Goal: Task Accomplishment & Management: Complete application form

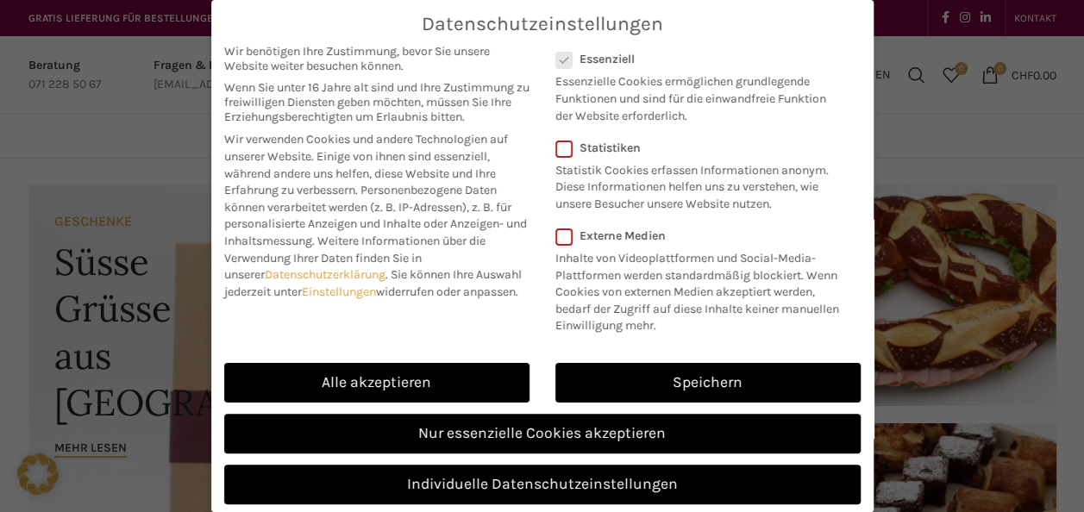
click at [498, 390] on link "Alle akzeptieren" at bounding box center [376, 383] width 305 height 40
checkbox input "true"
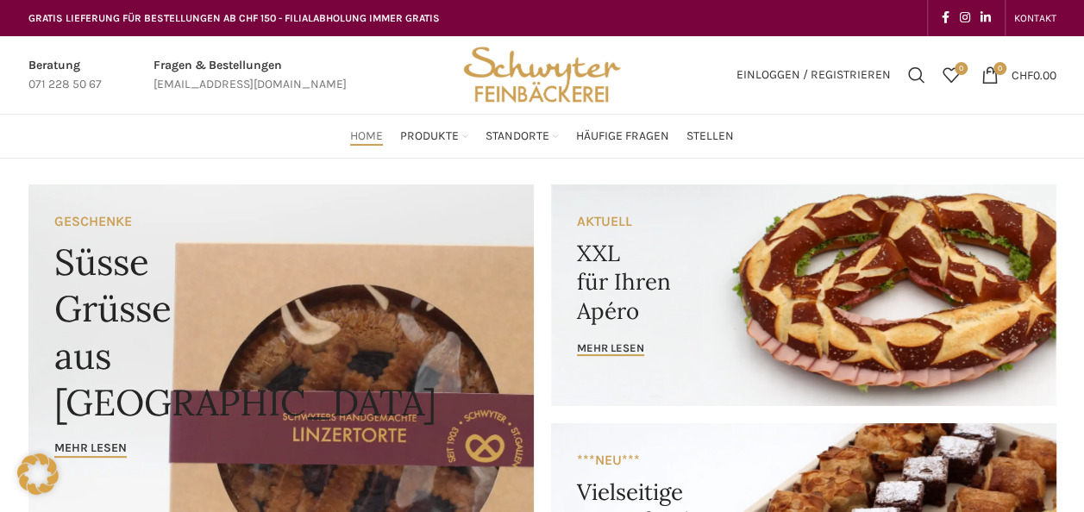
click at [719, 123] on link "Stellen" at bounding box center [709, 136] width 47 height 34
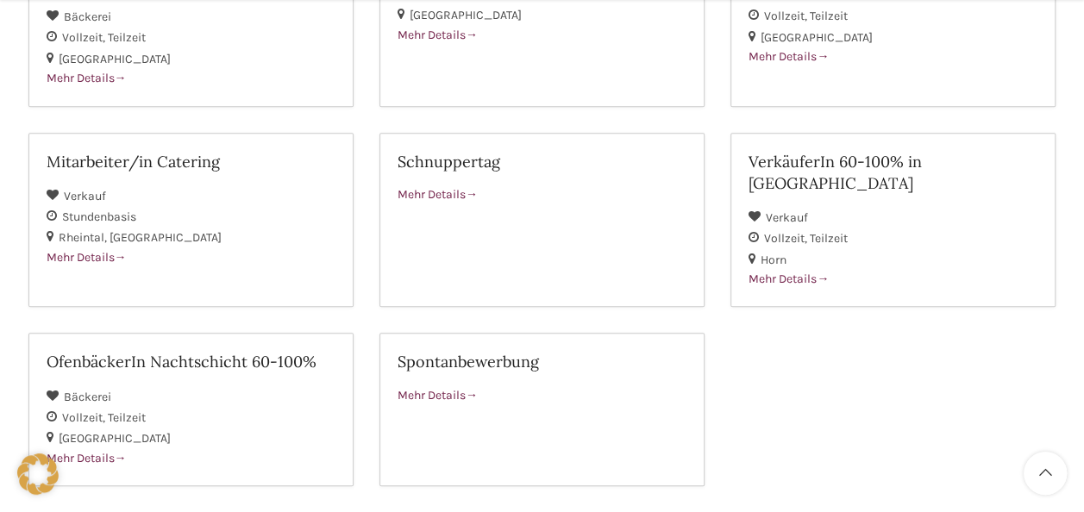
scroll to position [421, 0]
click at [522, 332] on link "Spontanbewerbung Mehr Details" at bounding box center [541, 408] width 325 height 153
